Goal: Navigation & Orientation: Find specific page/section

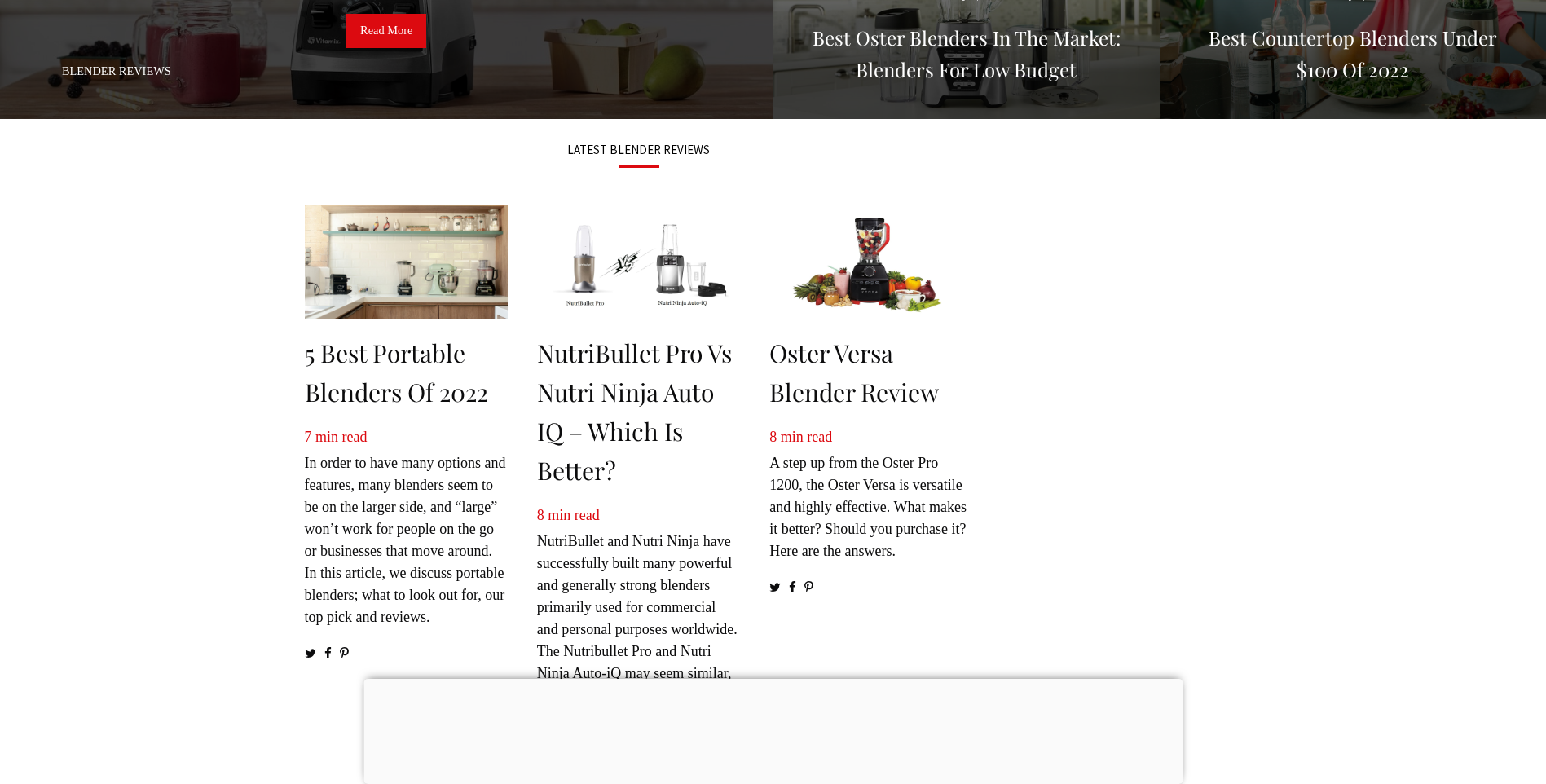
scroll to position [625, 0]
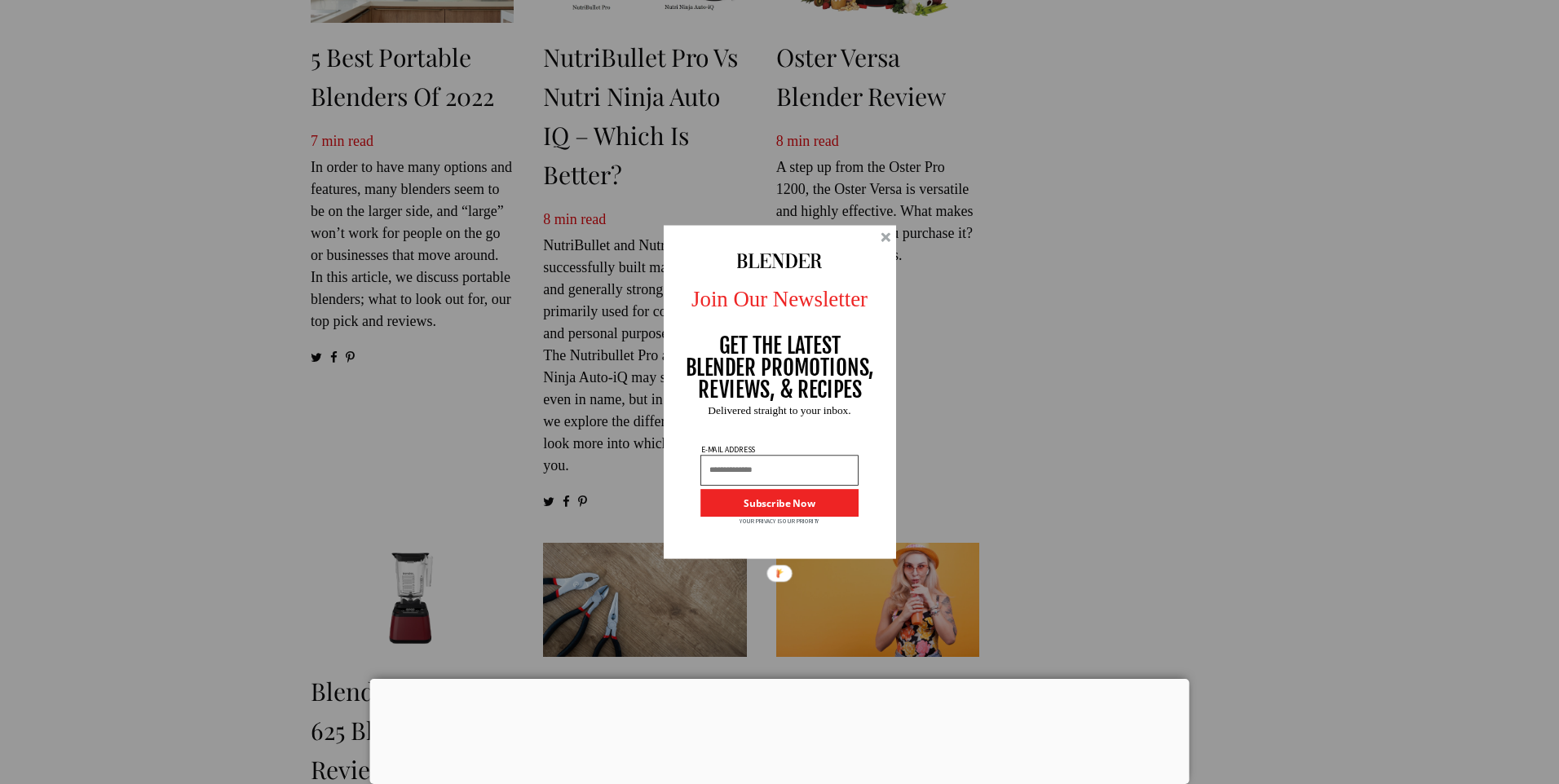
click at [881, 237] on div at bounding box center [885, 238] width 10 height 10
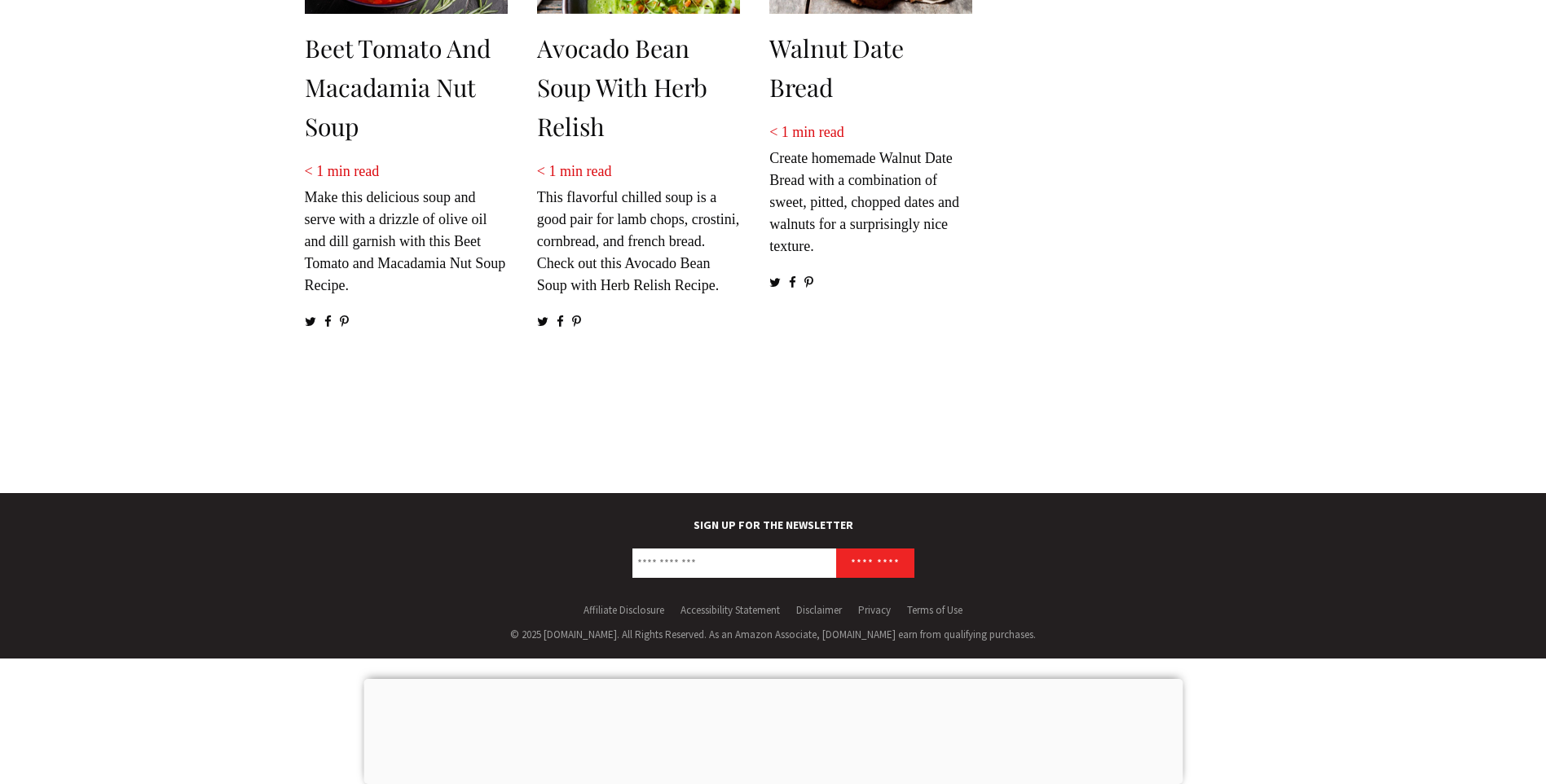
scroll to position [2617, 0]
click at [774, 679] on div at bounding box center [773, 679] width 819 height 0
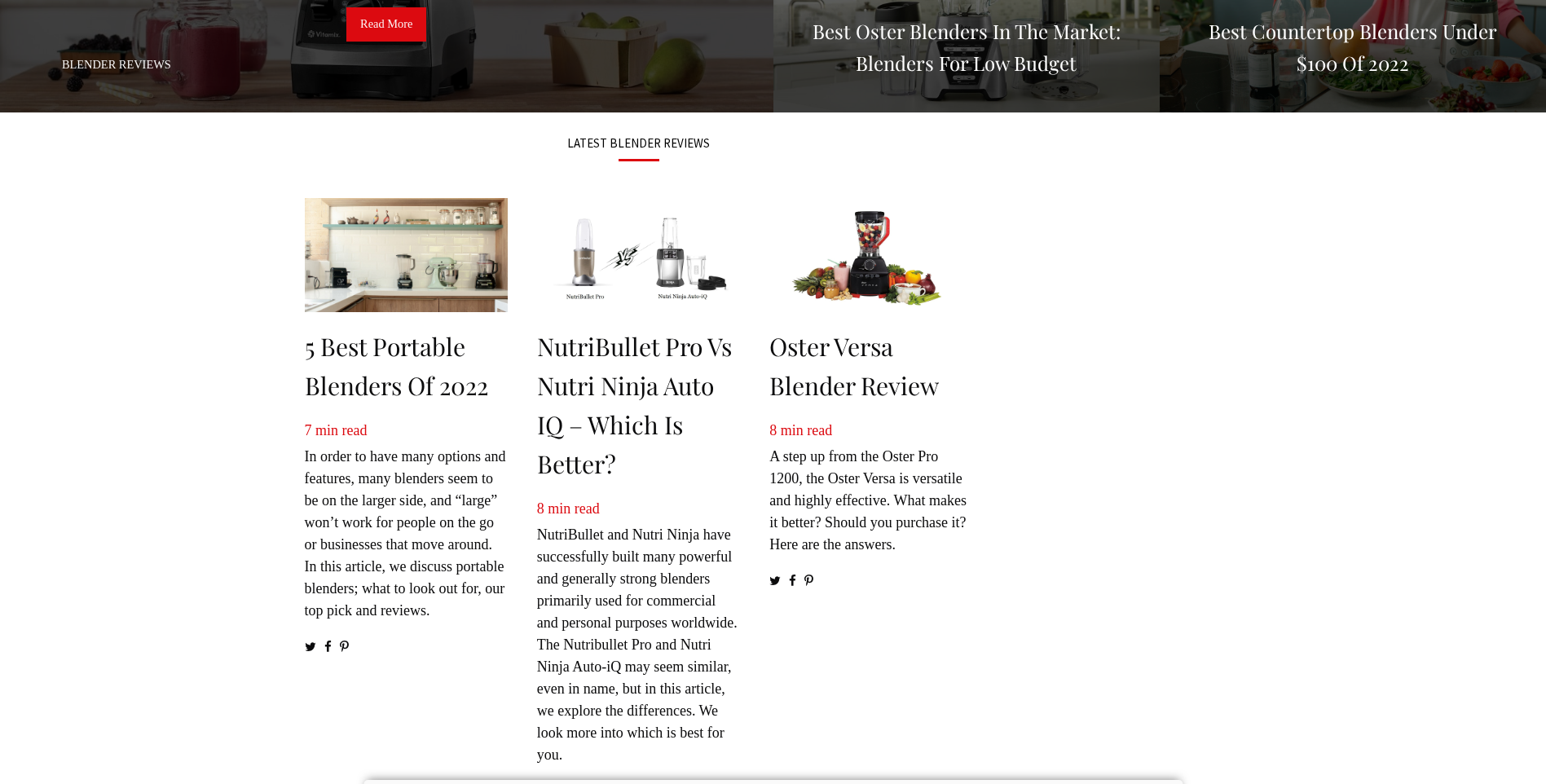
scroll to position [0, 0]
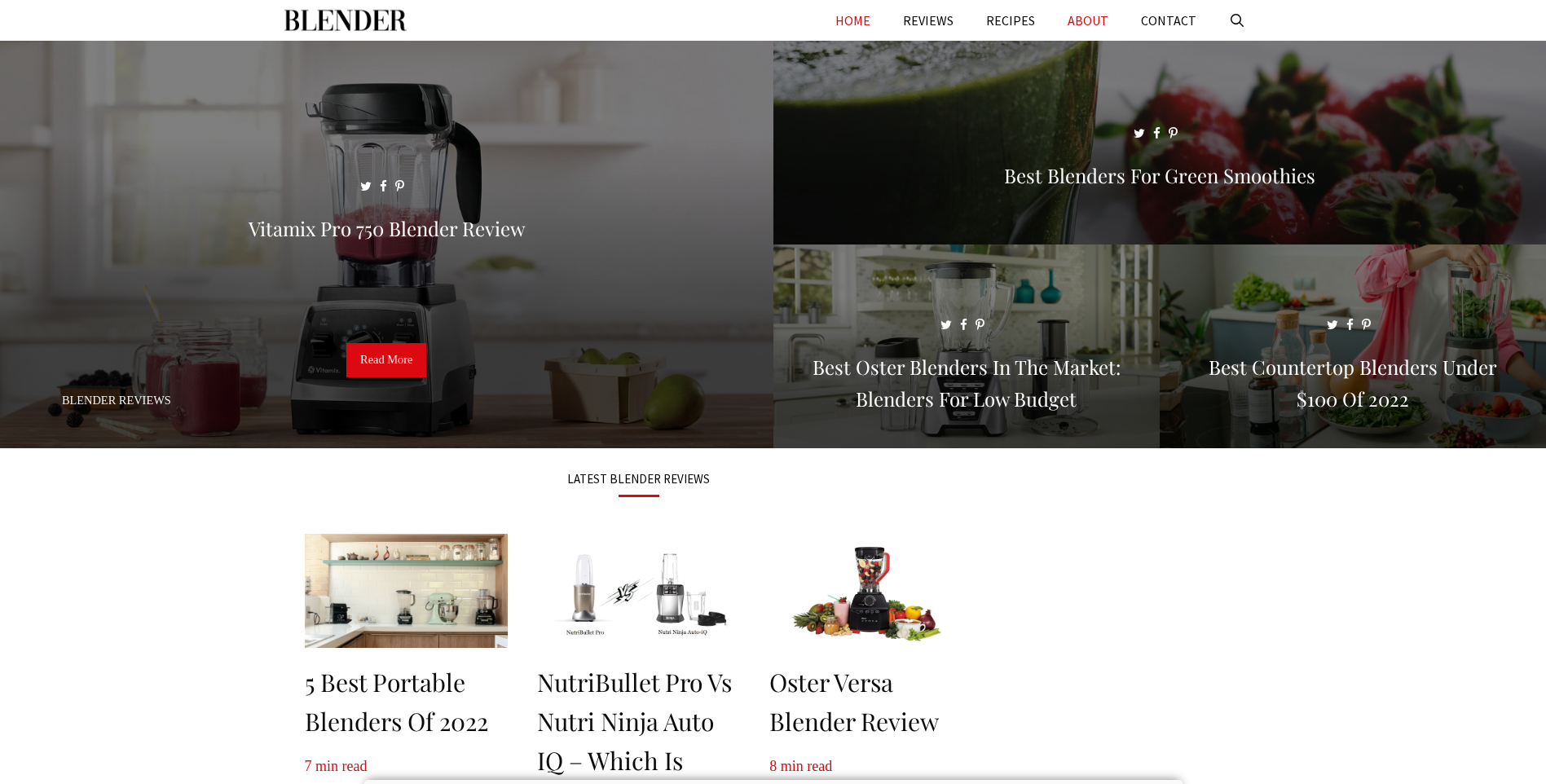
click at [1071, 20] on link "ABOUT" at bounding box center [1088, 20] width 74 height 41
